Goal: Book appointment/travel/reservation

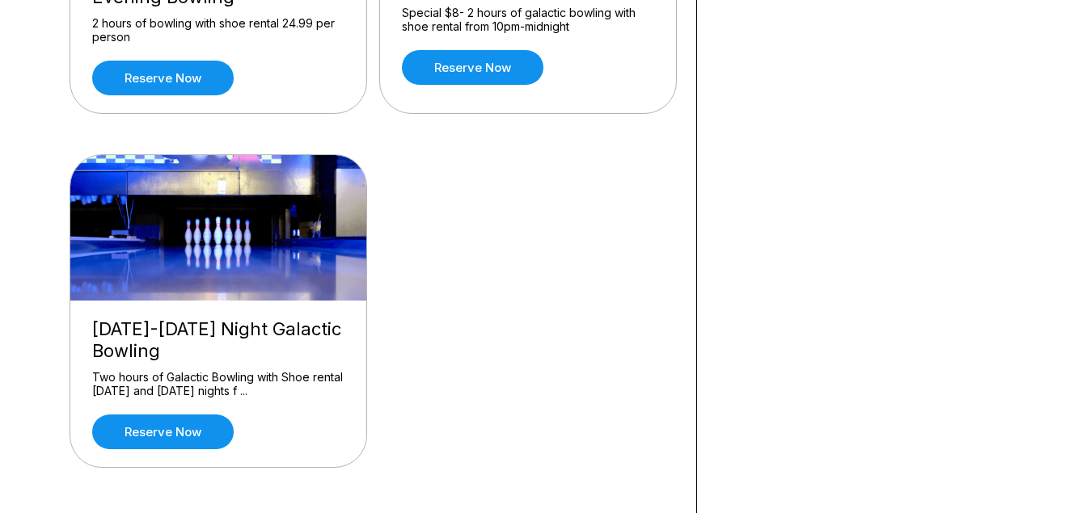
scroll to position [395, 0]
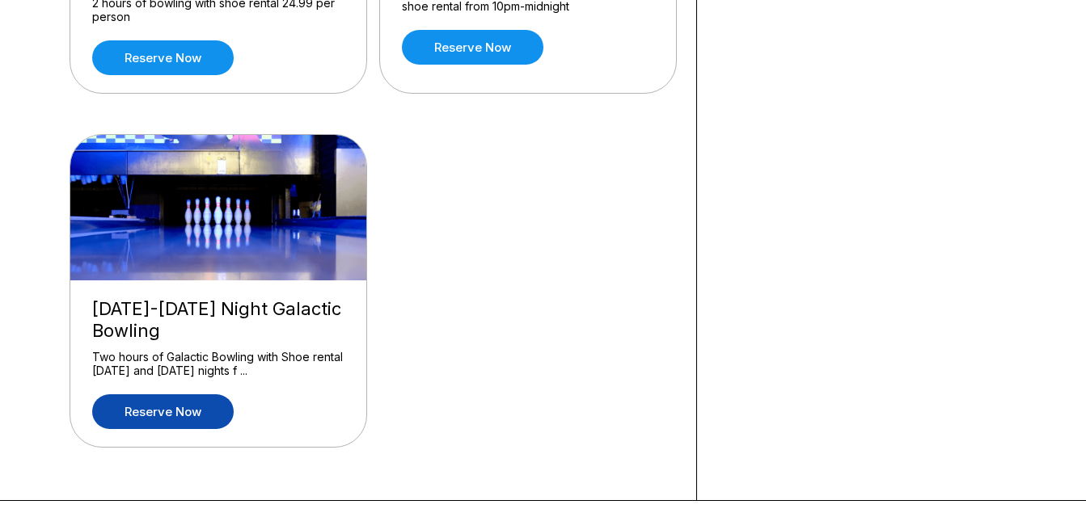
click at [201, 402] on link "Reserve now" at bounding box center [163, 412] width 142 height 35
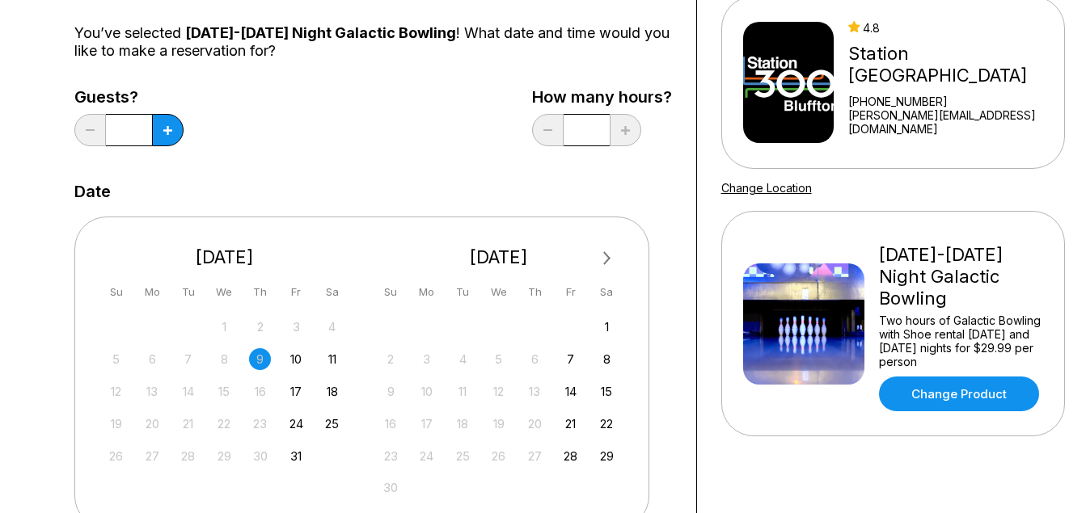
scroll to position [163, 0]
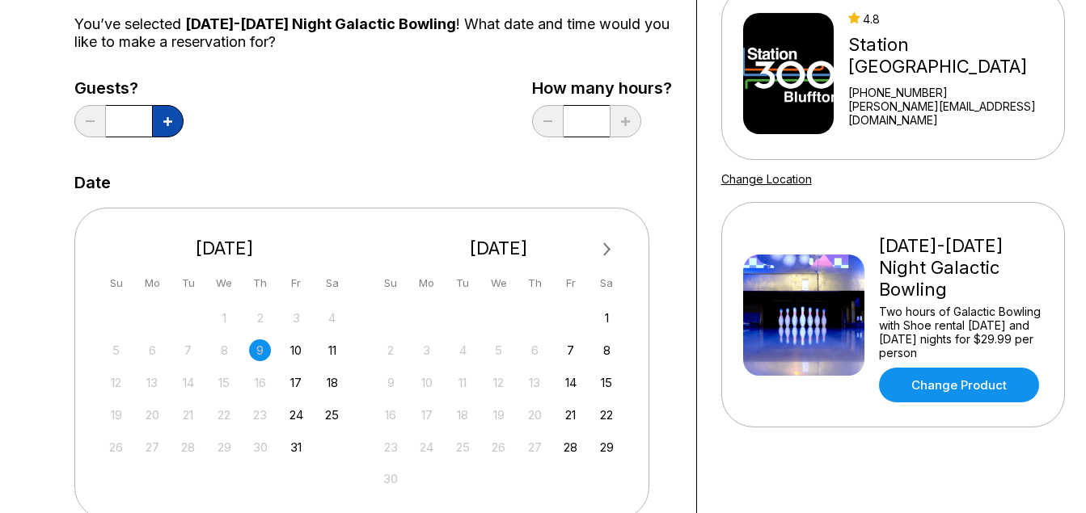
click at [170, 125] on icon at bounding box center [167, 121] width 9 height 9
type input "*"
click at [336, 347] on div "11" at bounding box center [332, 351] width 22 height 22
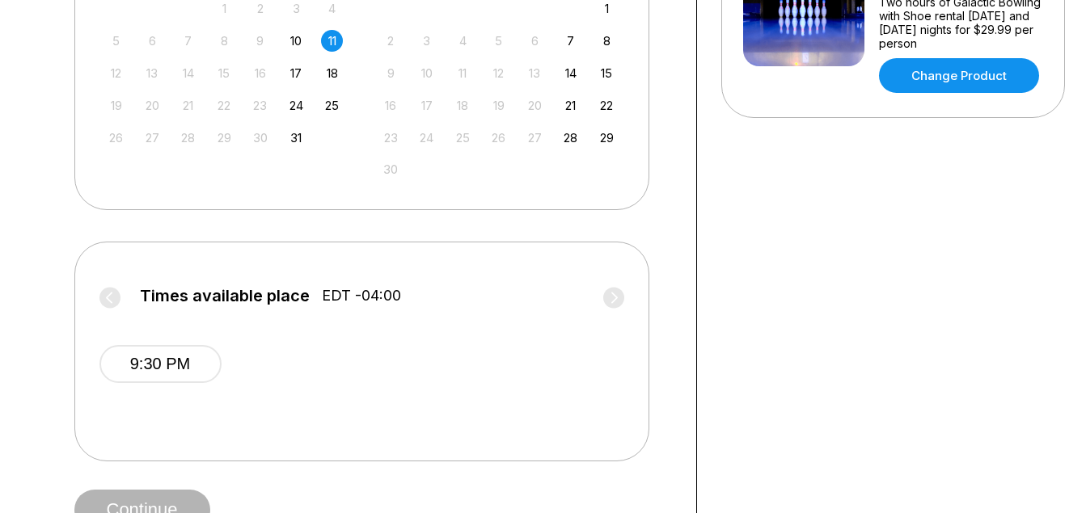
scroll to position [471, 0]
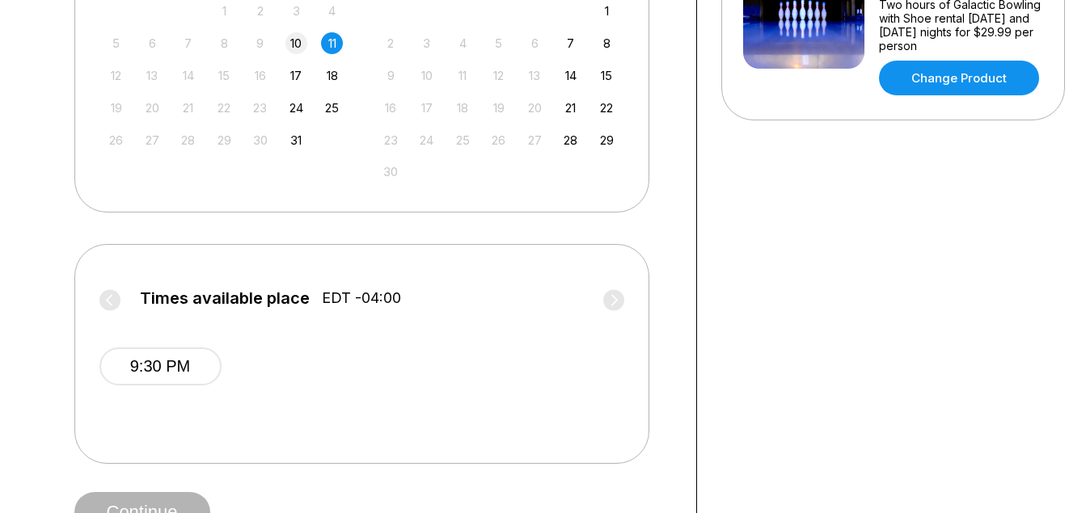
click at [298, 36] on div "10" at bounding box center [296, 43] width 22 height 22
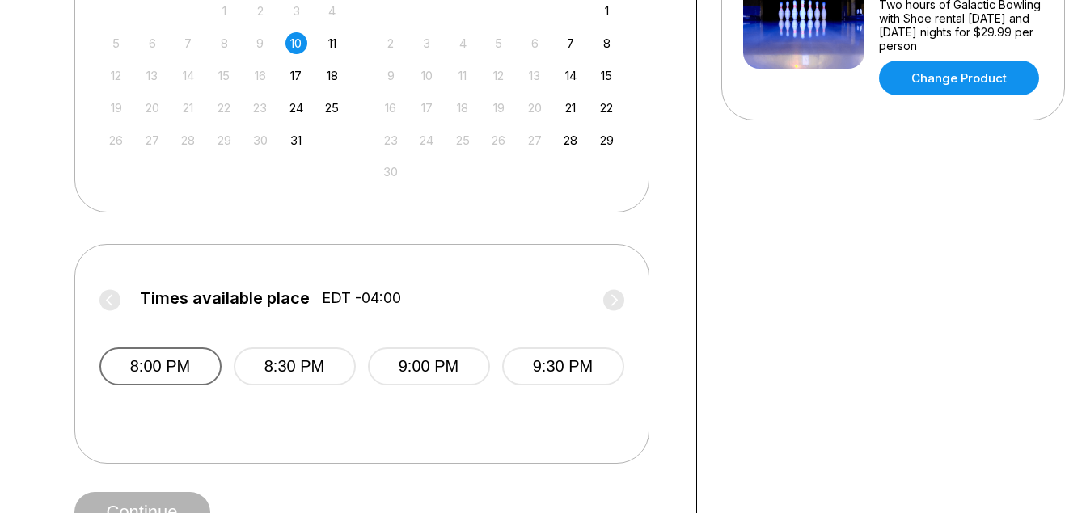
click at [213, 369] on button "8:00 PM" at bounding box center [160, 367] width 122 height 38
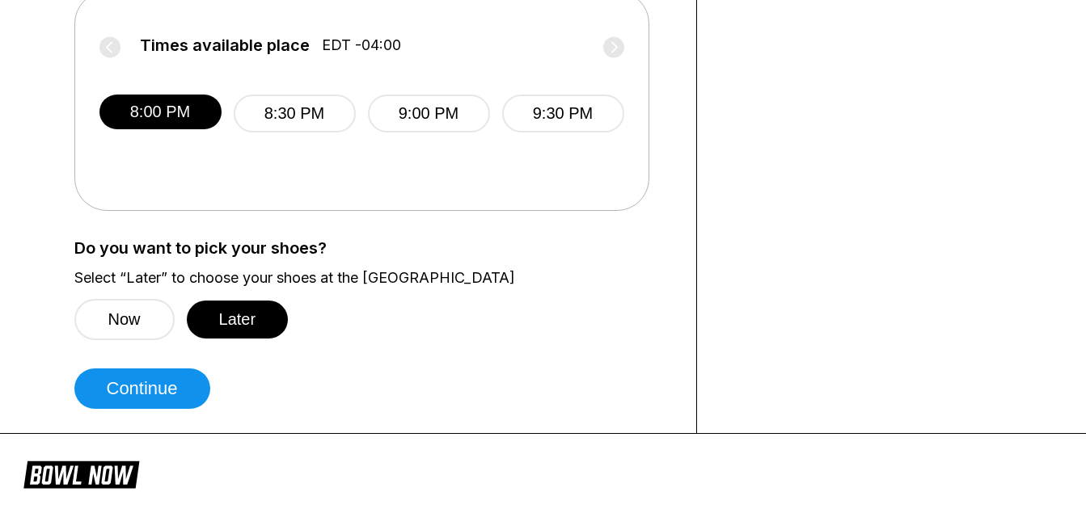
scroll to position [726, 0]
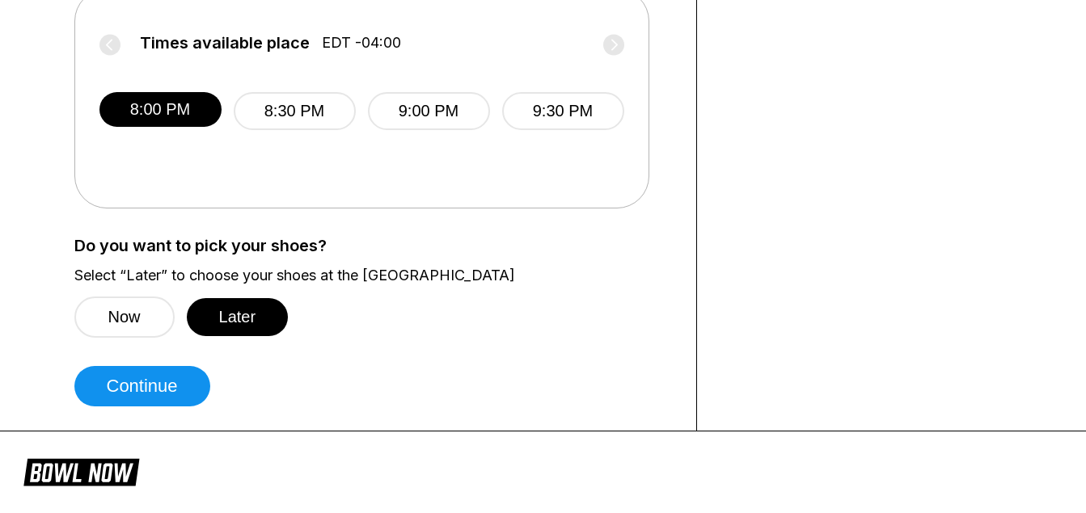
click at [152, 327] on button "Now" at bounding box center [124, 317] width 100 height 41
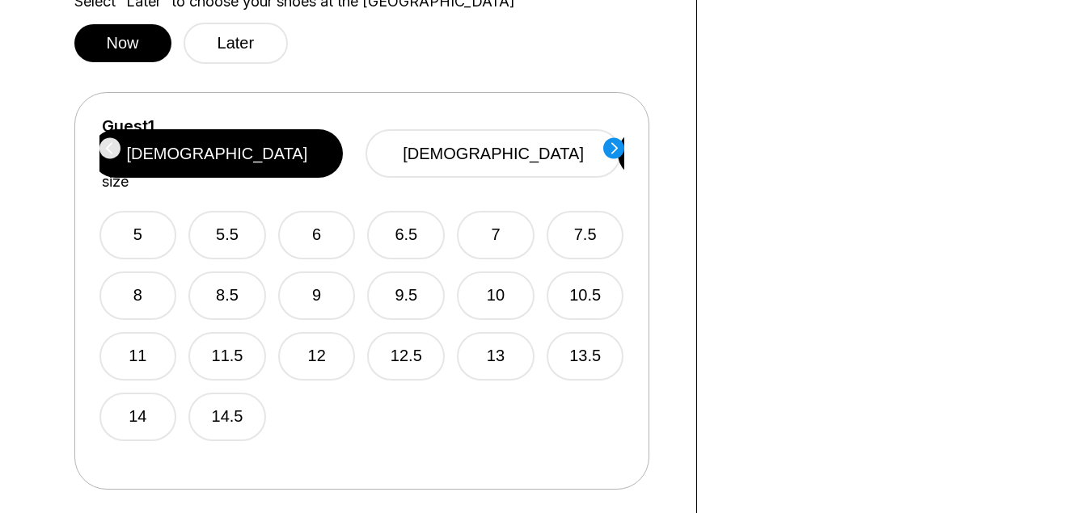
scroll to position [1011, 0]
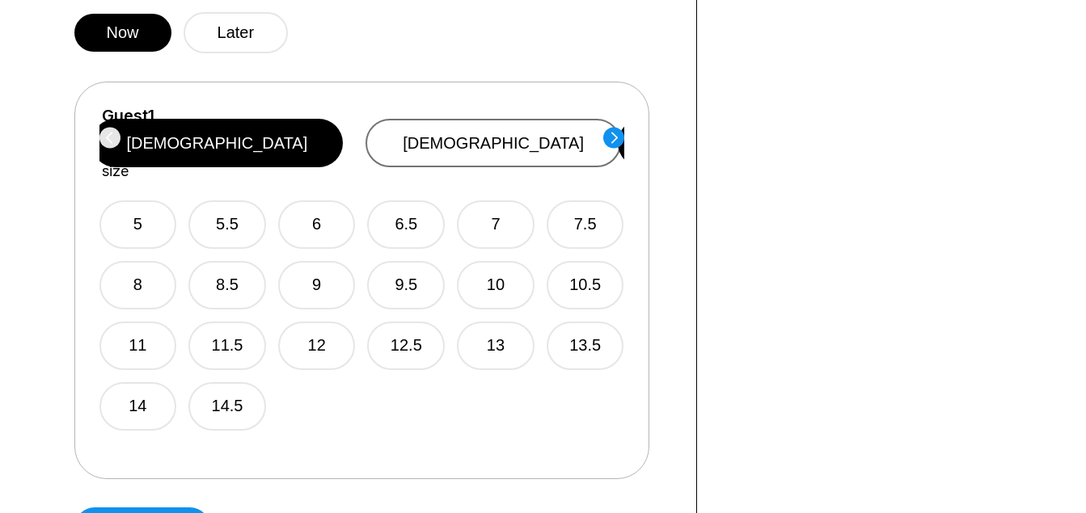
click at [534, 123] on button "[DEMOGRAPHIC_DATA]" at bounding box center [494, 143] width 256 height 49
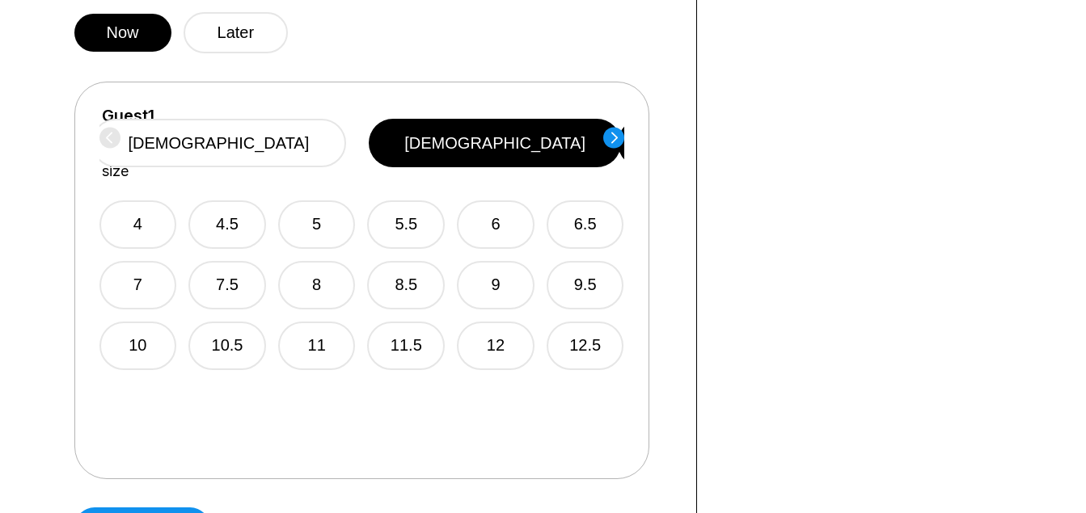
click at [617, 137] on circle at bounding box center [613, 137] width 21 height 21
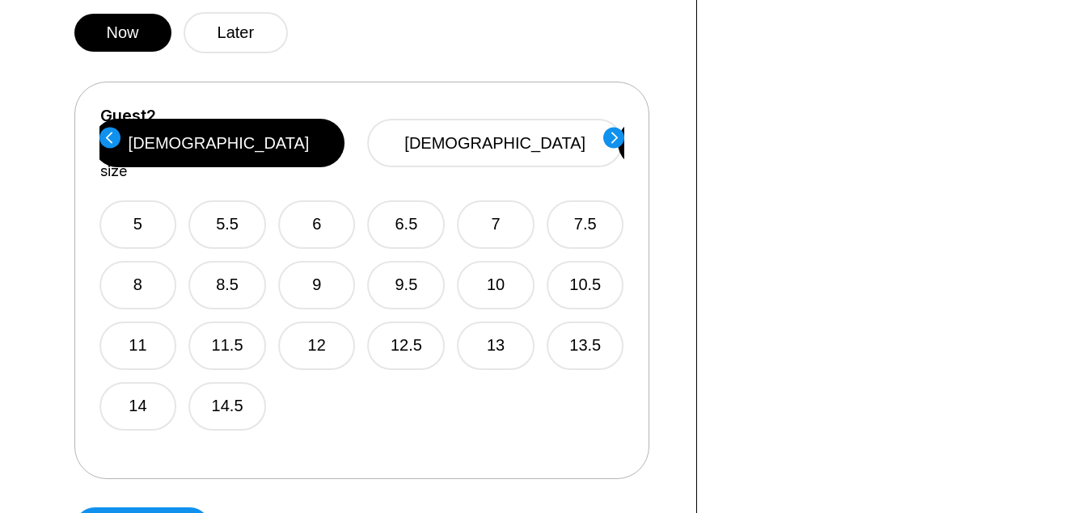
click at [617, 137] on circle at bounding box center [613, 137] width 21 height 21
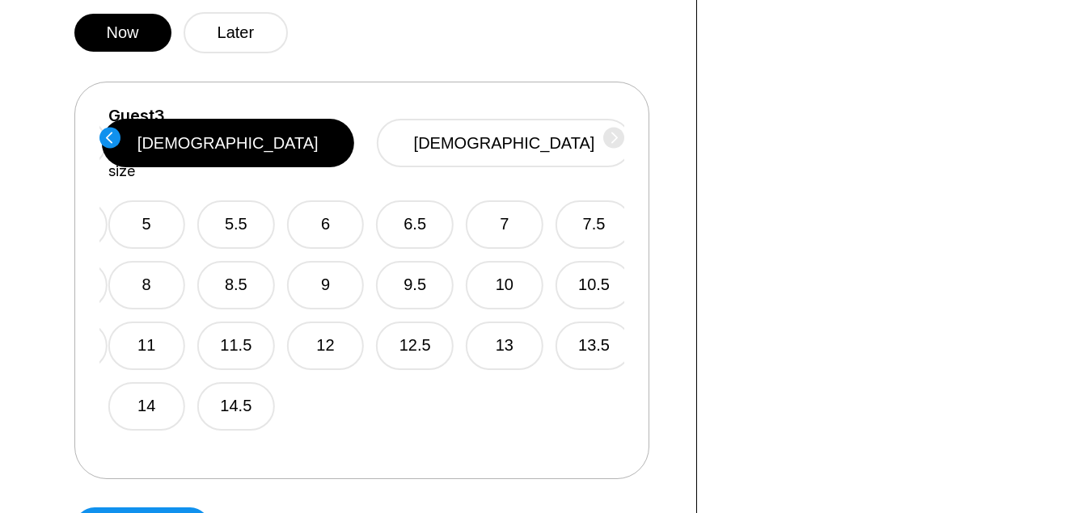
click at [617, 137] on div "Guest 3 Select shoe size [DEMOGRAPHIC_DATA] [DEMOGRAPHIC_DATA]" at bounding box center [370, 144] width 525 height 74
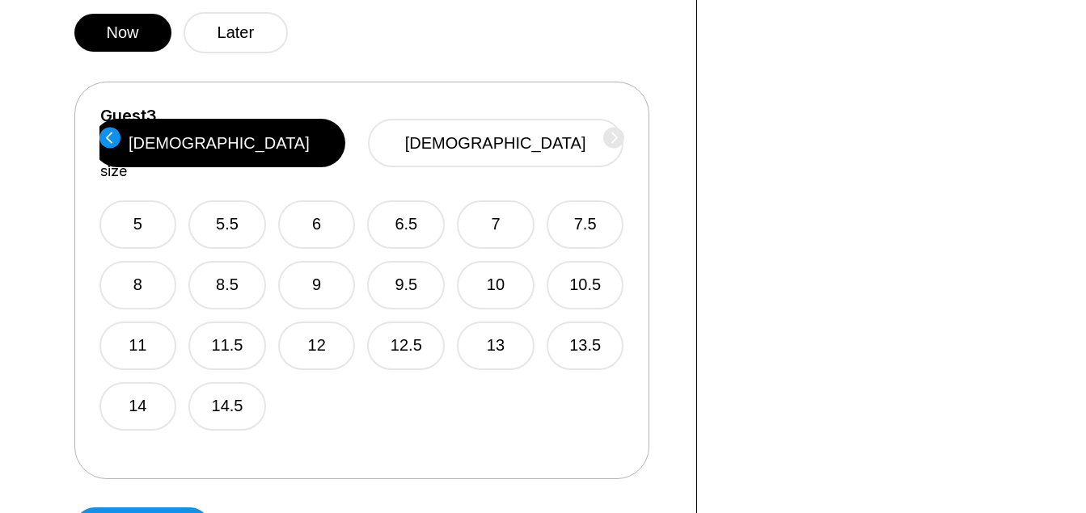
click at [112, 141] on circle at bounding box center [109, 137] width 21 height 21
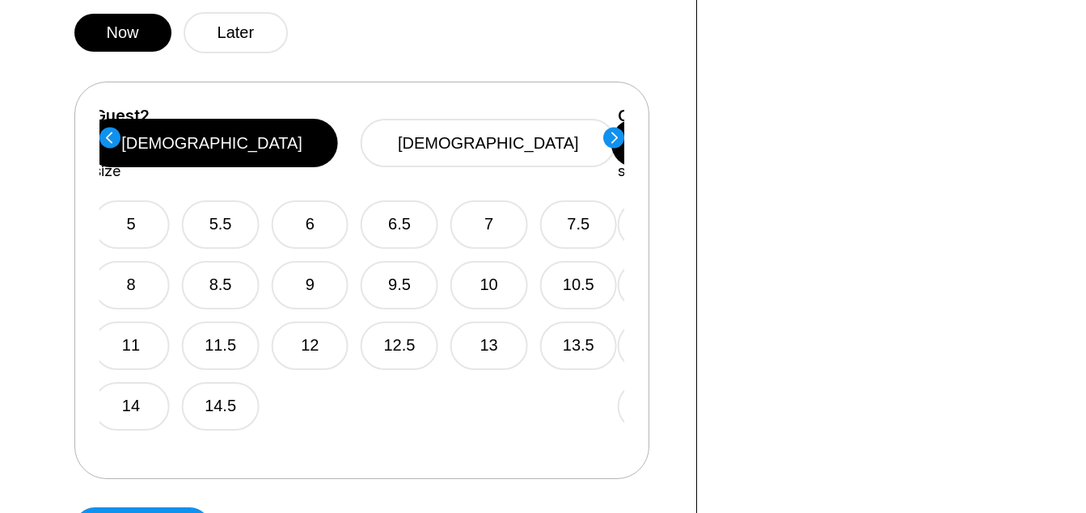
click at [112, 141] on circle at bounding box center [109, 137] width 21 height 21
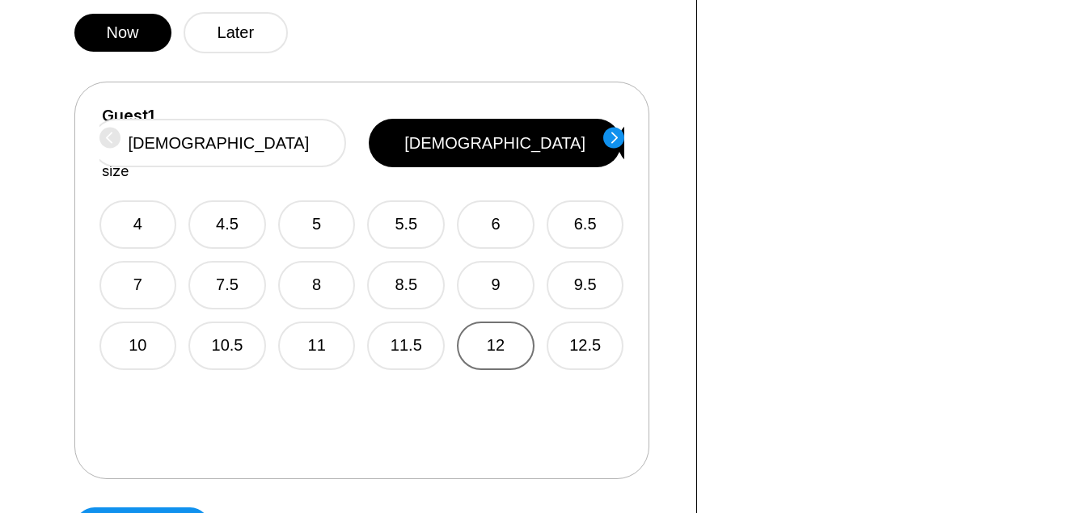
click at [515, 322] on button "12" at bounding box center [496, 346] width 78 height 49
click at [606, 130] on icon at bounding box center [613, 138] width 21 height 22
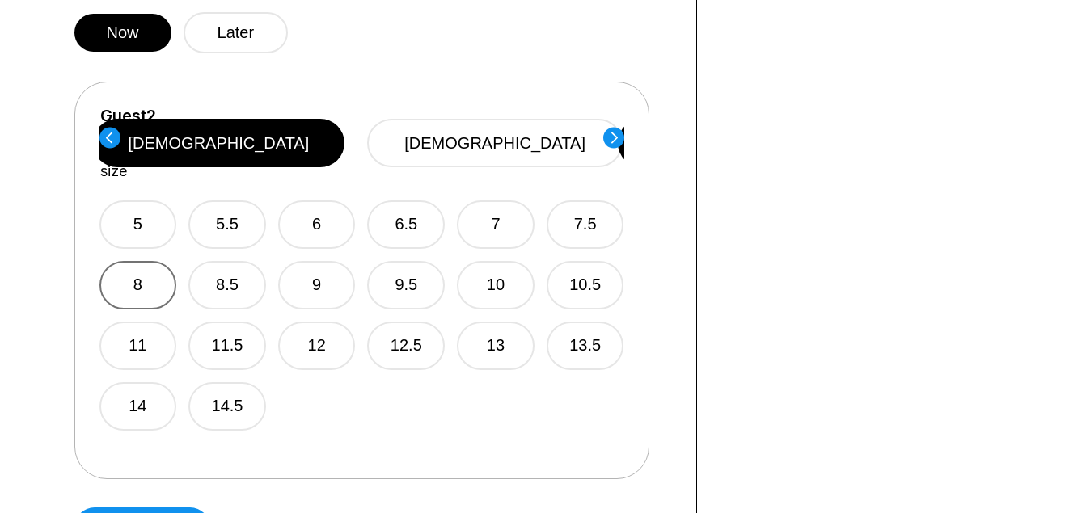
click at [172, 261] on button "8" at bounding box center [138, 285] width 78 height 49
click at [619, 141] on circle at bounding box center [613, 137] width 21 height 21
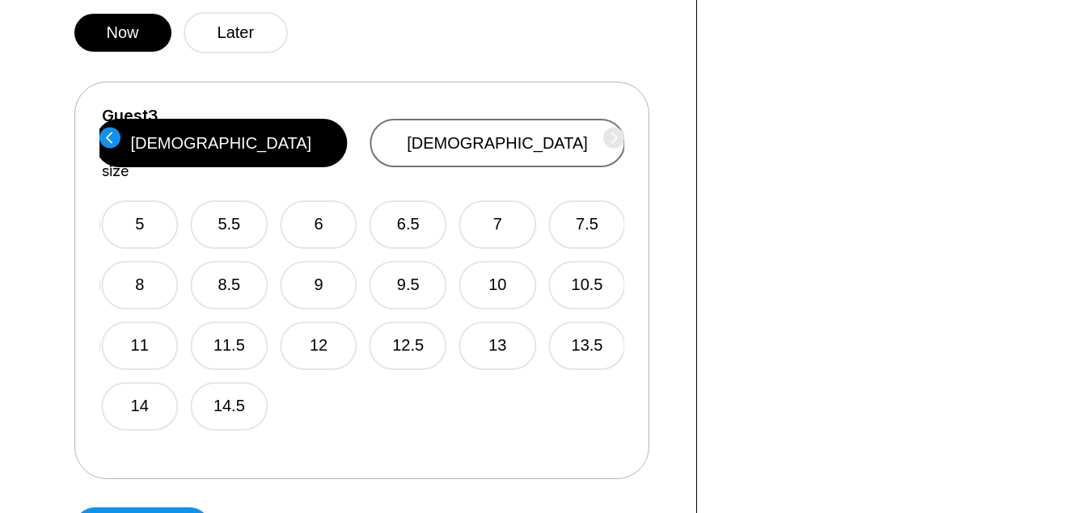
click at [531, 135] on button "[DEMOGRAPHIC_DATA]" at bounding box center [498, 143] width 256 height 49
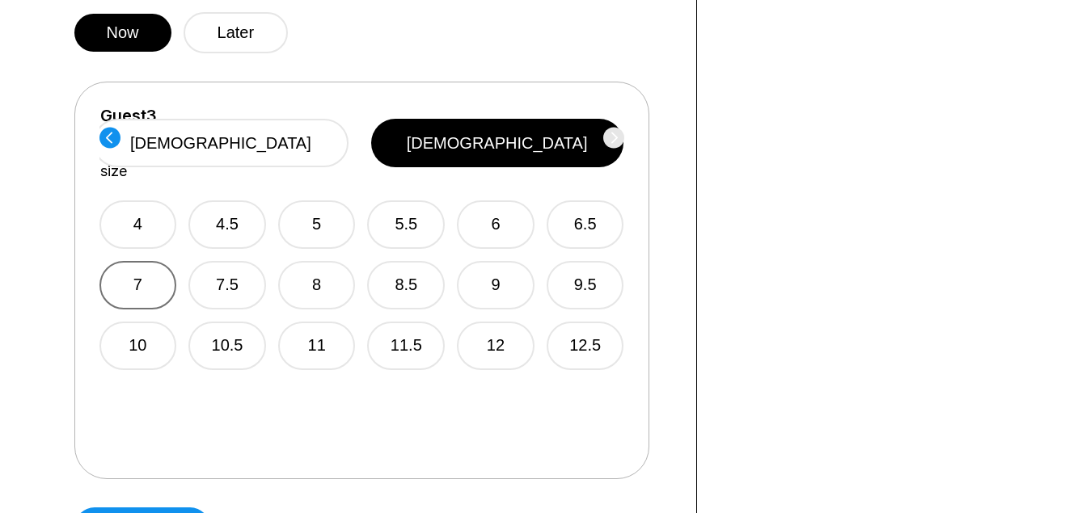
click at [159, 261] on button "7" at bounding box center [138, 285] width 78 height 49
click at [230, 47] on button "Later" at bounding box center [236, 32] width 105 height 41
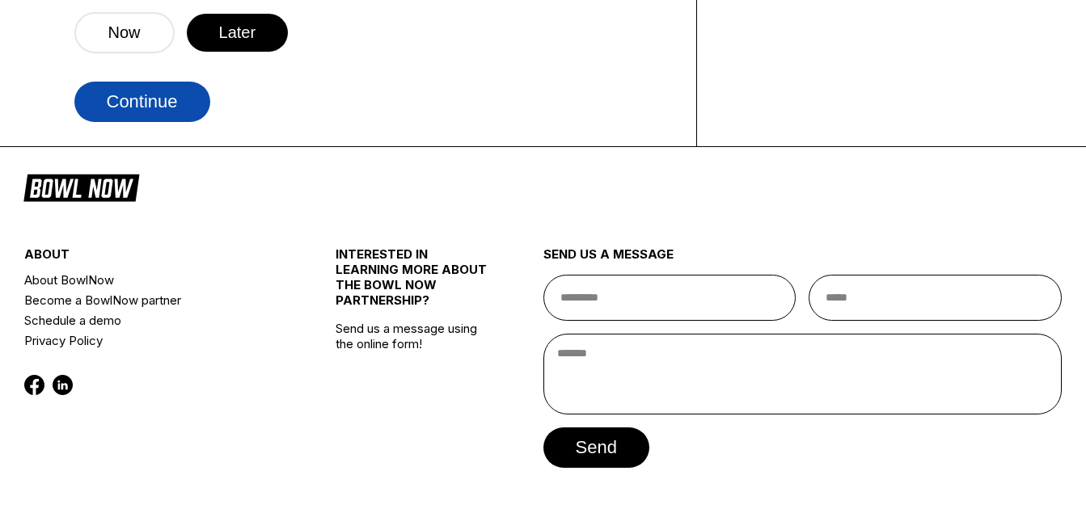
click at [186, 96] on button "Continue" at bounding box center [142, 102] width 136 height 40
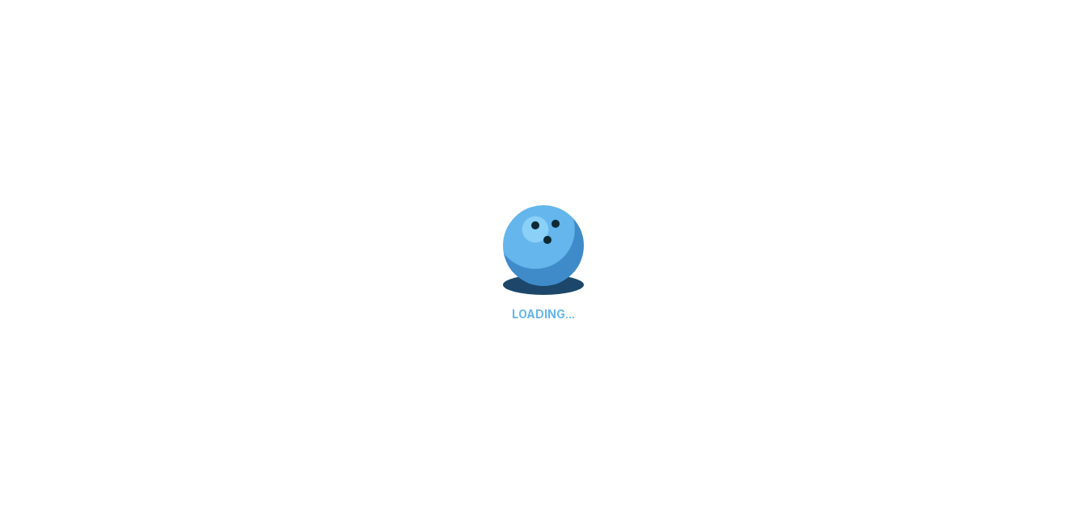
select select "**"
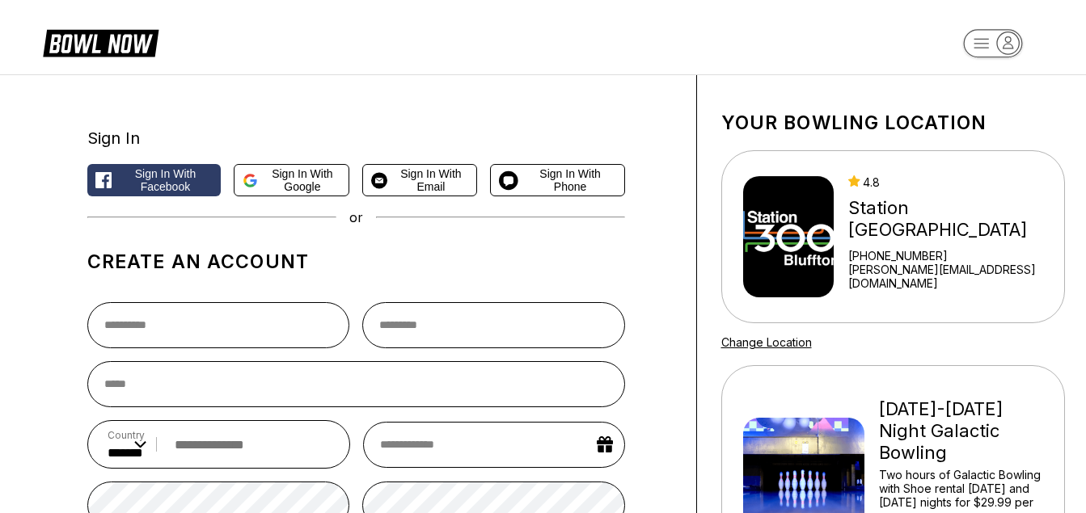
scroll to position [449, 0]
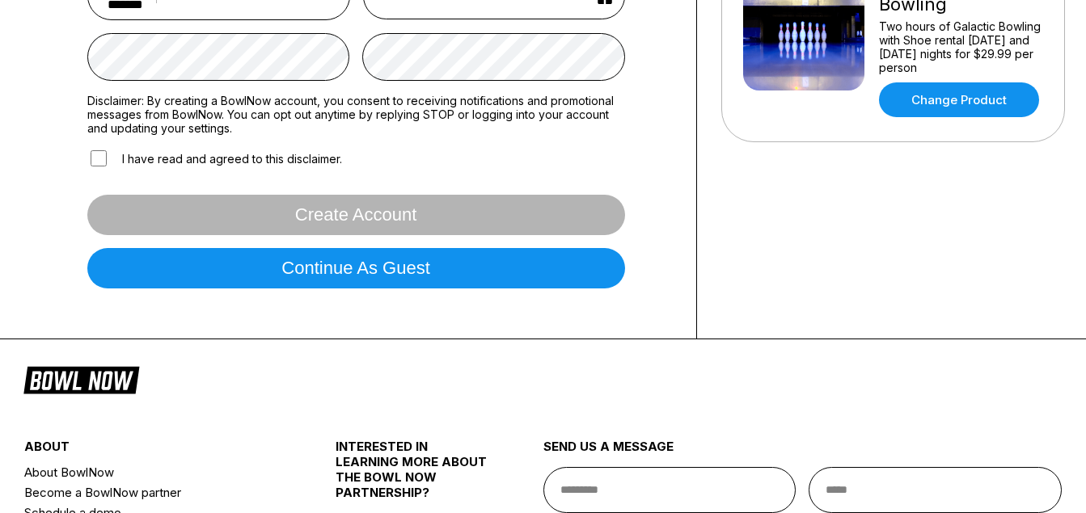
click at [623, 289] on div "Continue as guest" at bounding box center [356, 268] width 538 height 40
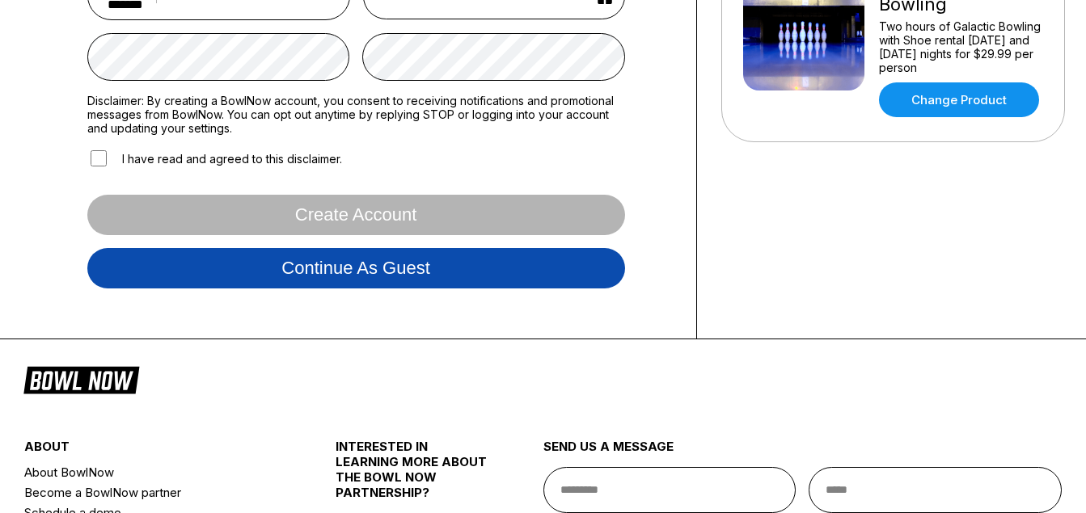
click at [588, 276] on button "Continue as guest" at bounding box center [356, 268] width 538 height 40
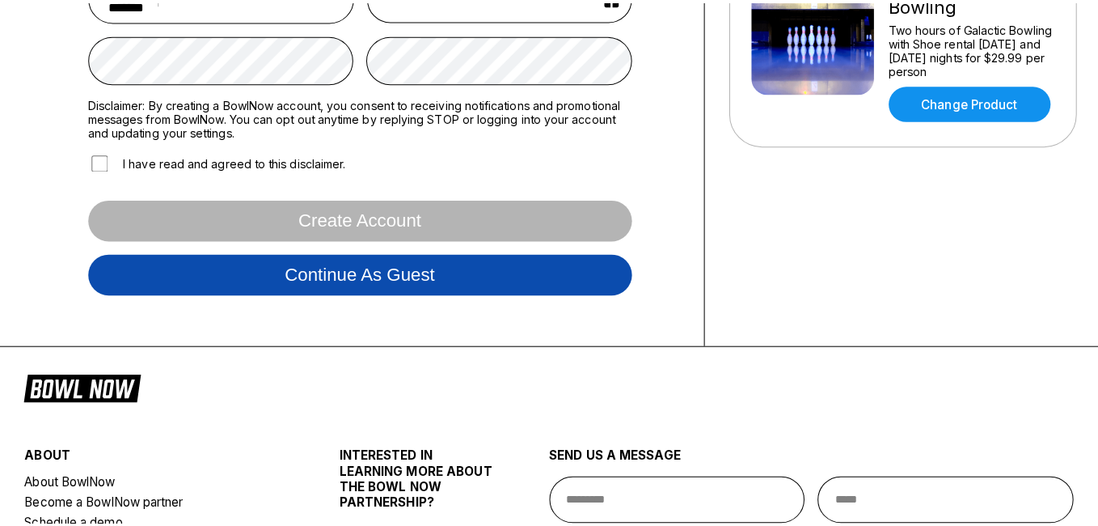
scroll to position [302, 0]
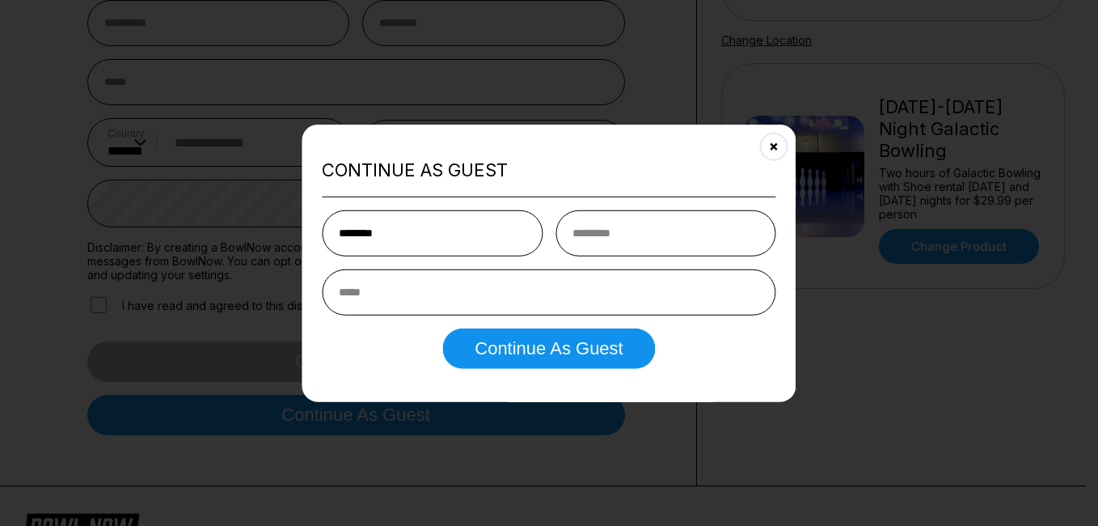
type input "*******"
click at [669, 218] on input "text" at bounding box center [666, 232] width 221 height 46
type input "*****"
click at [444, 302] on input "email" at bounding box center [549, 291] width 454 height 46
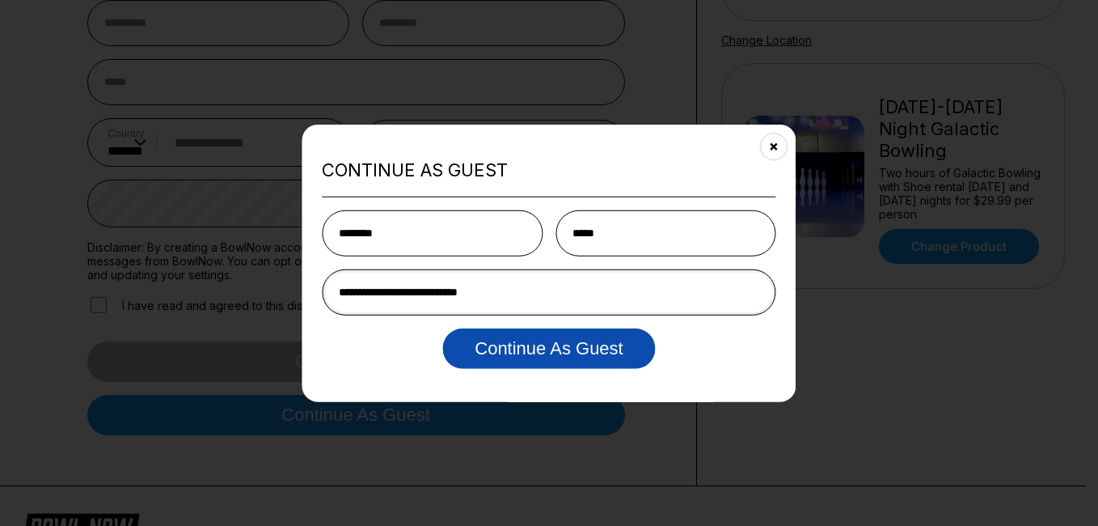
type input "**********"
click at [553, 333] on button "Continue as Guest" at bounding box center [548, 347] width 213 height 40
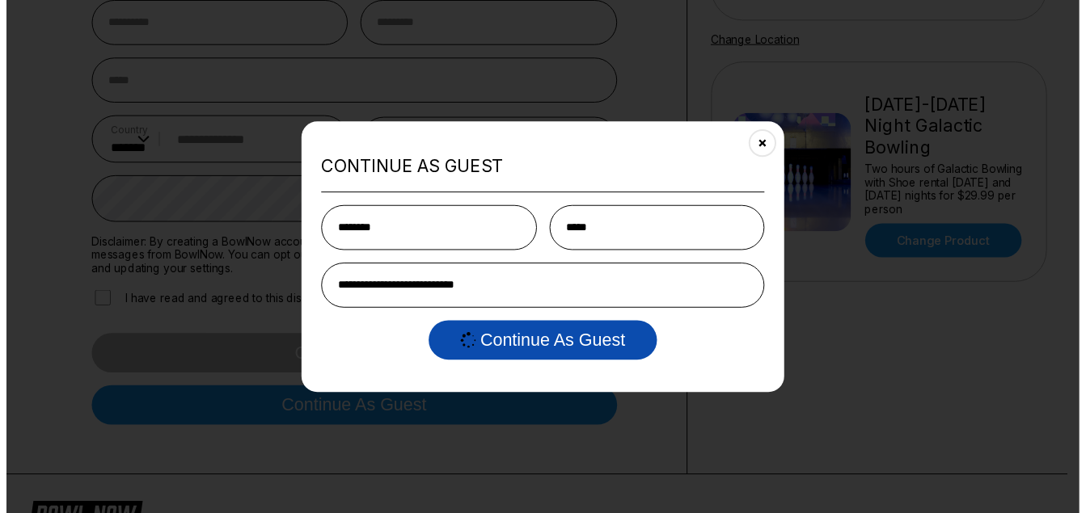
scroll to position [0, 0]
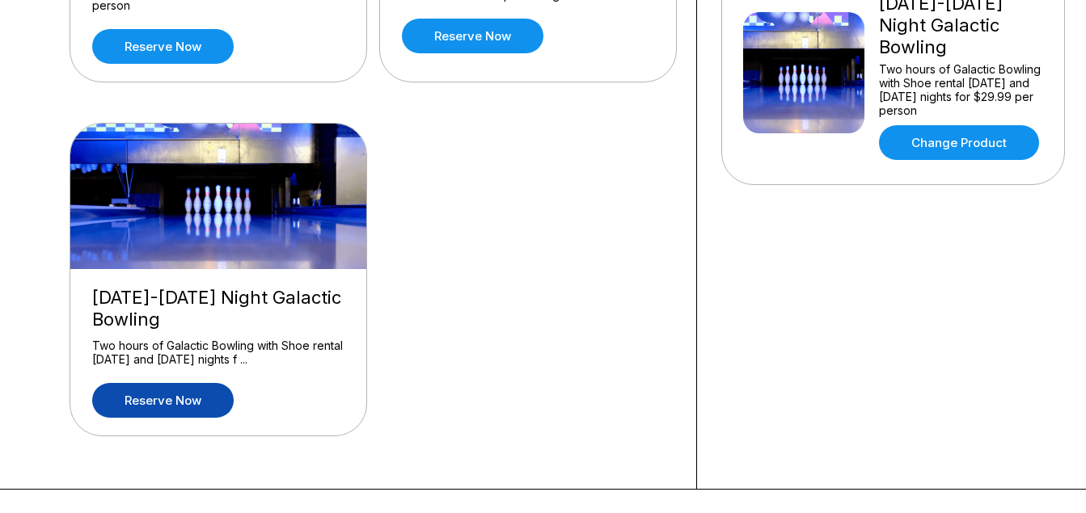
scroll to position [408, 0]
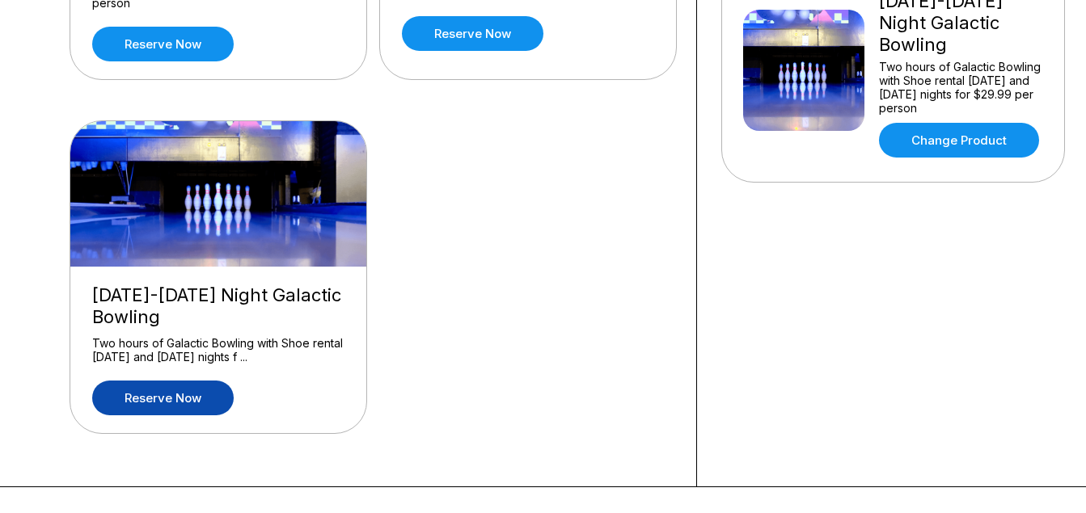
click at [198, 404] on link "Reserve now" at bounding box center [163, 398] width 142 height 35
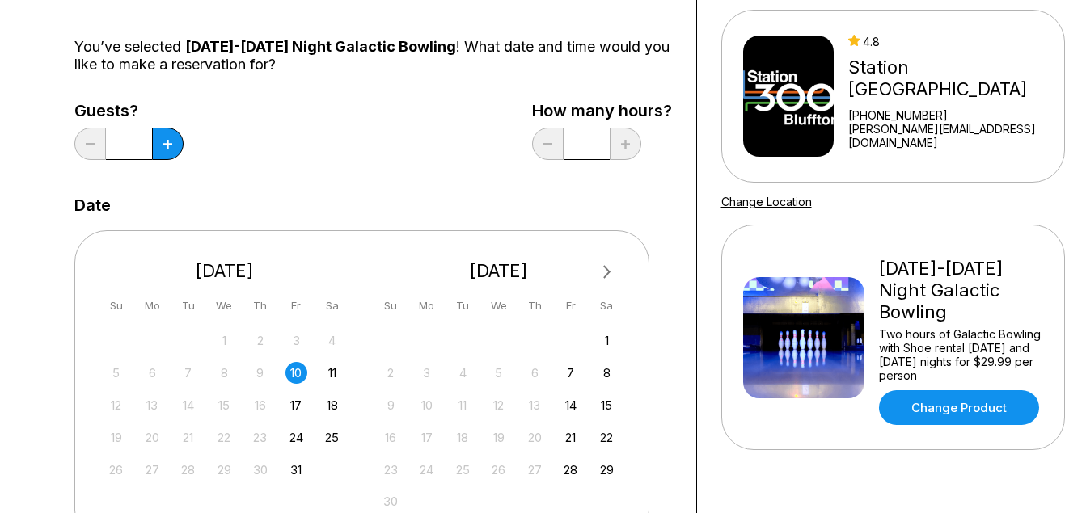
scroll to position [194, 0]
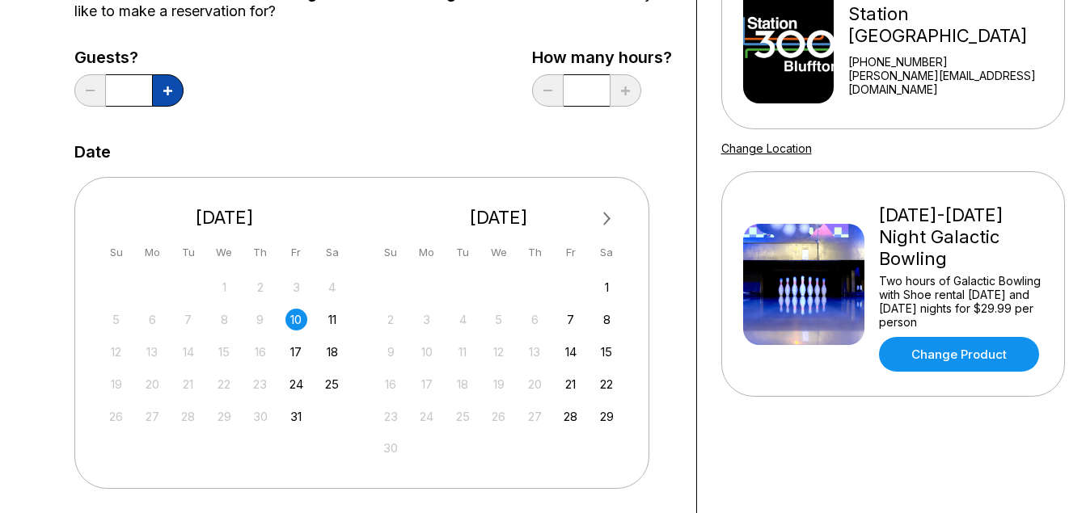
click at [166, 91] on icon at bounding box center [167, 91] width 9 height 9
type input "*"
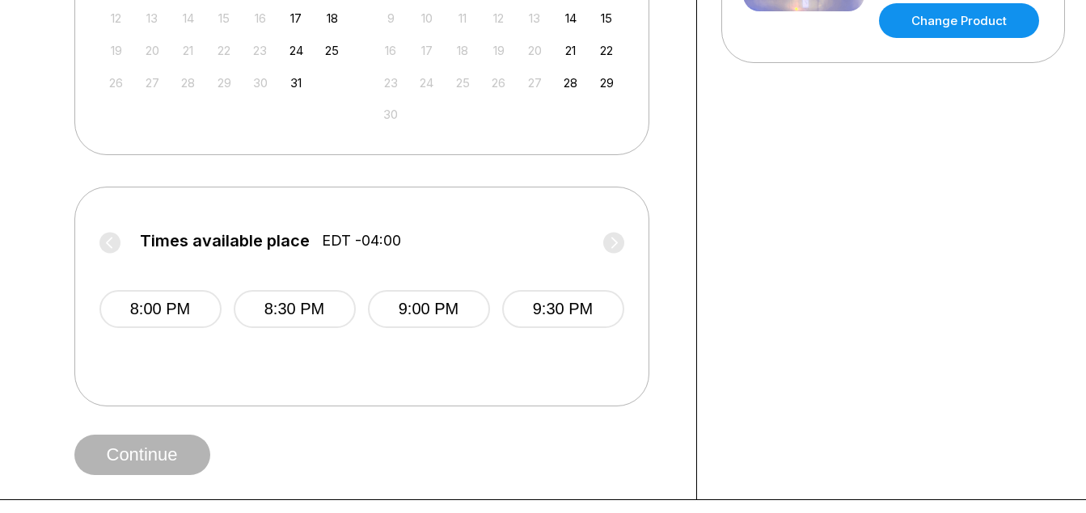
click at [308, 23] on div "12 13 14 15 16 17 18" at bounding box center [225, 17] width 243 height 24
click at [290, 15] on div "17" at bounding box center [296, 18] width 22 height 22
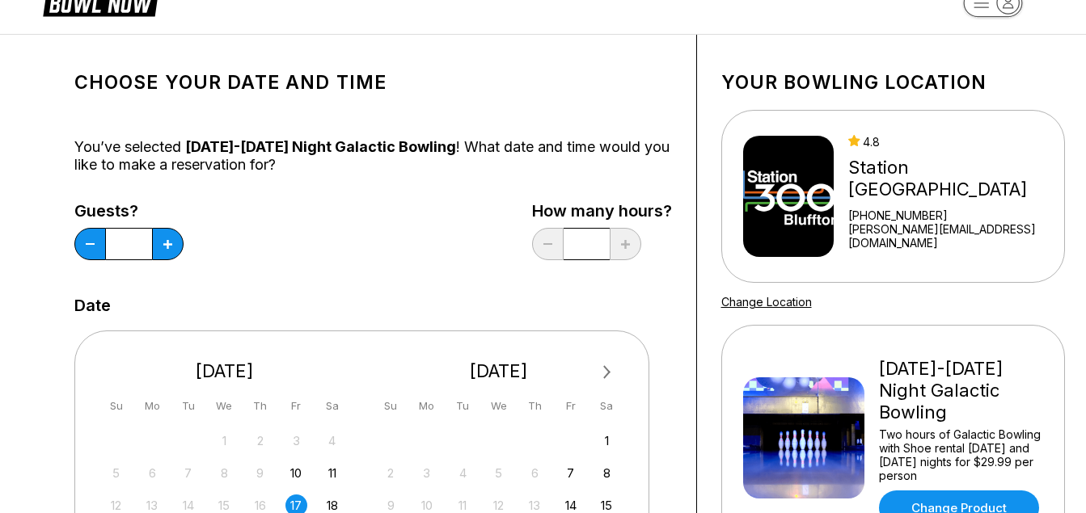
scroll to position [0, 0]
